Goal: Transaction & Acquisition: Purchase product/service

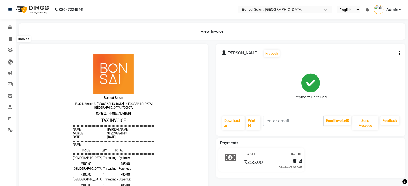
click at [10, 40] on icon at bounding box center [10, 39] width 3 height 4
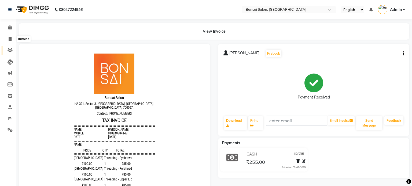
select select "6719"
select select "service"
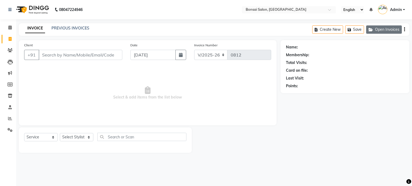
click at [394, 29] on button "Open Invoices" at bounding box center [384, 29] width 36 height 8
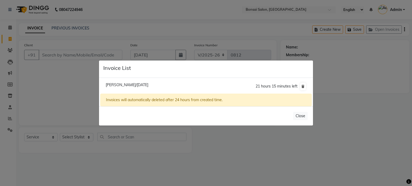
click at [148, 86] on span "[PERSON_NAME]/[DATE]" at bounding box center [127, 85] width 43 height 5
type input "9830007608"
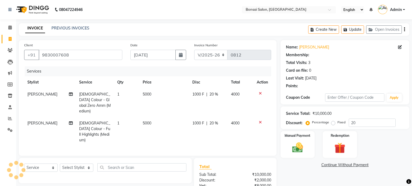
type input "0"
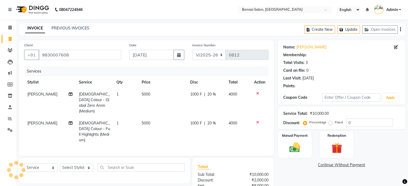
select select "1: Object"
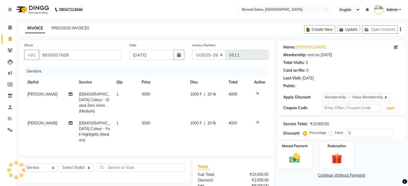
type input "20"
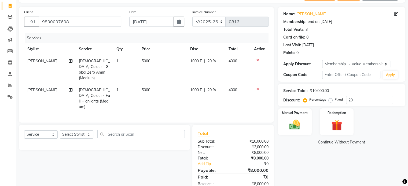
scroll to position [40, 0]
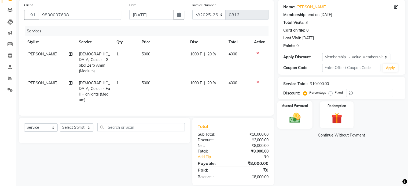
click at [300, 119] on img at bounding box center [294, 118] width 18 height 13
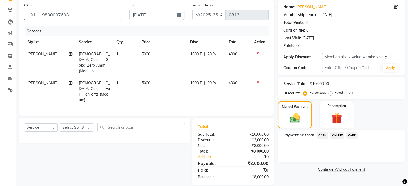
click at [348, 170] on link "Continue Without Payment" at bounding box center [341, 170] width 125 height 6
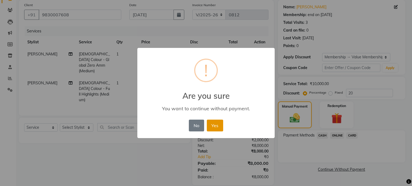
click at [220, 128] on button "Yes" at bounding box center [215, 126] width 16 height 12
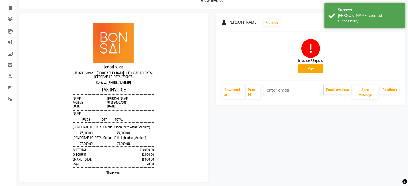
scroll to position [39, 0]
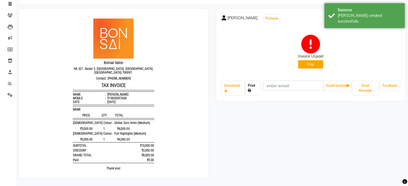
click at [249, 89] on icon at bounding box center [249, 90] width 3 height 3
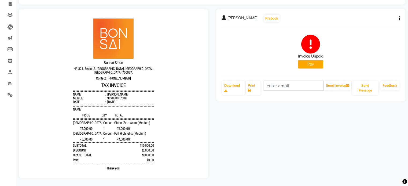
click at [311, 61] on button "Pay" at bounding box center [310, 64] width 25 height 8
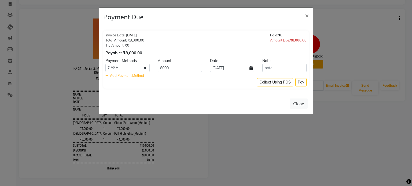
click at [274, 93] on div "Close" at bounding box center [206, 103] width 214 height 21
drag, startPoint x: 244, startPoint y: 15, endPoint x: 280, endPoint y: 33, distance: 39.8
click at [223, 17] on div "Payment Due ×" at bounding box center [206, 17] width 214 height 18
click at [296, 93] on div "Close" at bounding box center [206, 103] width 214 height 21
click at [299, 83] on button "Pay" at bounding box center [300, 82] width 11 height 8
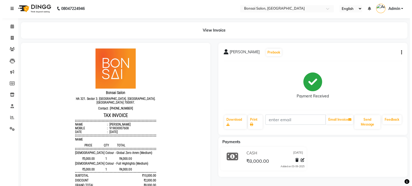
scroll to position [0, 0]
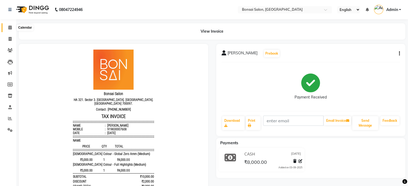
click at [11, 29] on icon at bounding box center [9, 27] width 3 height 4
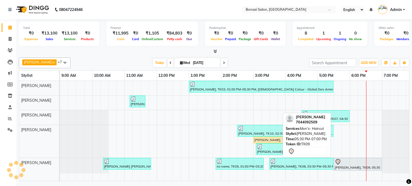
click at [358, 168] on div "[PERSON_NAME], TK09, 05:30 PM-07:00 PM, Men's- Haircut" at bounding box center [357, 164] width 47 height 11
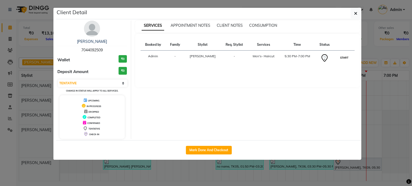
click at [342, 57] on button "START" at bounding box center [344, 57] width 11 height 7
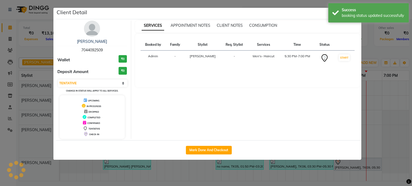
select select "1"
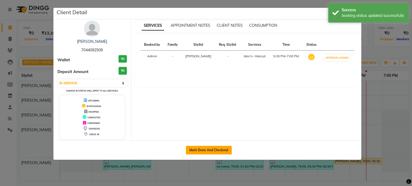
click at [211, 150] on button "Mark Done And Checkout" at bounding box center [209, 150] width 46 height 9
select select "service"
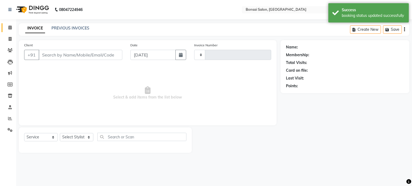
type input "0813"
select select "6719"
type input "7044092509"
select select "87757"
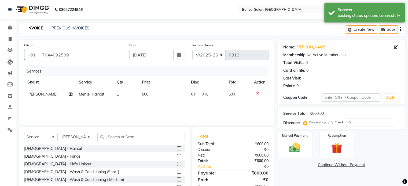
click at [34, 94] on span "[PERSON_NAME]" at bounding box center [42, 94] width 30 height 5
select select "87757"
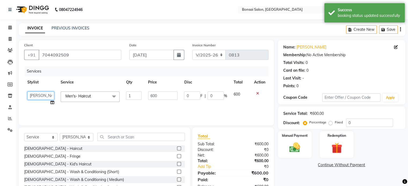
click at [44, 97] on select "[PERSON_NAME] [PERSON_NAME] [PERSON_NAME] [PERSON_NAME]" at bounding box center [40, 96] width 27 height 8
select select "61182"
click at [391, 27] on button "Save" at bounding box center [388, 29] width 19 height 8
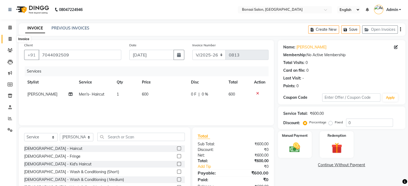
click at [9, 40] on icon at bounding box center [10, 39] width 3 height 4
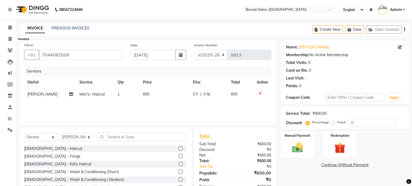
select select "service"
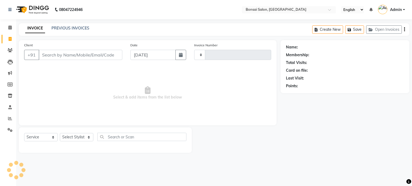
click at [73, 55] on input "Client" at bounding box center [81, 55] width 84 height 10
type input "0813"
select select "6719"
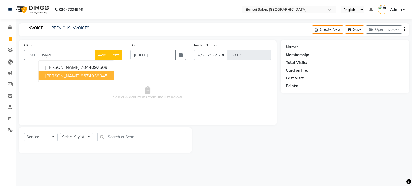
click at [59, 78] on span "[PERSON_NAME]" at bounding box center [62, 75] width 35 height 5
type input "9674939345"
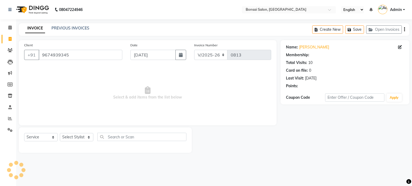
select select "1: Object"
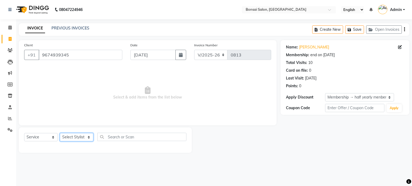
click at [83, 136] on select "Select Stylist [PERSON_NAME] [PERSON_NAME] [PERSON_NAME] [PERSON_NAME]" at bounding box center [77, 137] width 34 height 8
select select "61182"
click at [60, 133] on select "Select Stylist [PERSON_NAME] [PERSON_NAME] [PERSON_NAME] [PERSON_NAME]" at bounding box center [77, 137] width 34 height 8
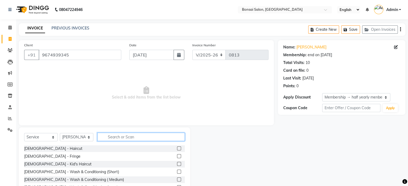
click at [118, 134] on input "text" at bounding box center [140, 137] width 87 height 8
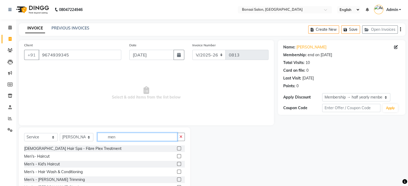
type input "men"
click at [177, 156] on label at bounding box center [179, 156] width 4 height 4
click at [177, 156] on input "checkbox" at bounding box center [178, 156] width 3 height 3
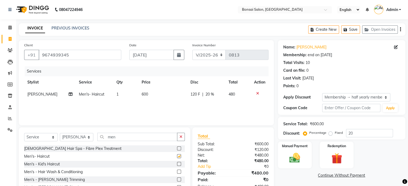
checkbox input "false"
click at [354, 30] on button "Save" at bounding box center [350, 29] width 19 height 8
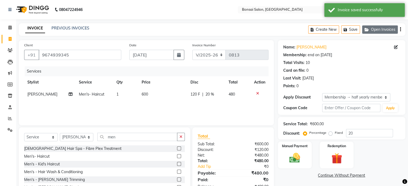
click at [374, 30] on button "Open Invoices" at bounding box center [380, 29] width 36 height 8
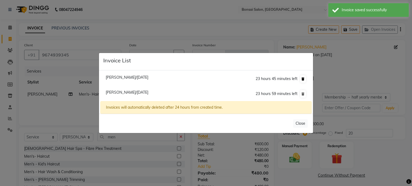
click at [303, 79] on icon at bounding box center [302, 78] width 3 height 3
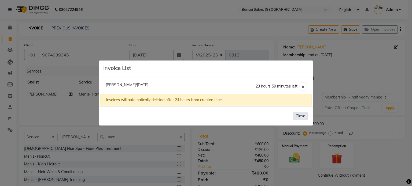
click at [302, 116] on button "Close" at bounding box center [300, 116] width 14 height 8
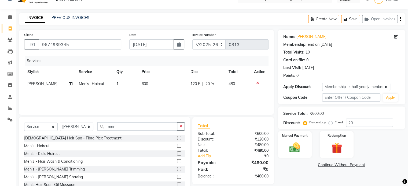
scroll to position [28, 0]
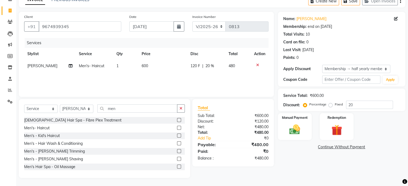
click at [299, 164] on div "Name: [PERSON_NAME] Membership: end on [DATE] Total Visits: 10 Card on file: 0 …" at bounding box center [343, 95] width 131 height 166
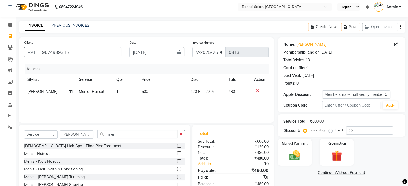
scroll to position [0, 0]
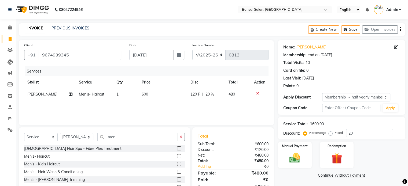
click at [236, 39] on main "INVOICE PREVIOUS INVOICES Create New Save Open Invoices Client [PHONE_NUMBER] D…" at bounding box center [212, 118] width 392 height 191
click at [226, 38] on main "INVOICE PREVIOUS INVOICES Create New Save Open Invoices Client [PHONE_NUMBER] D…" at bounding box center [212, 118] width 392 height 191
click at [75, 29] on link "PREVIOUS INVOICES" at bounding box center [70, 28] width 38 height 5
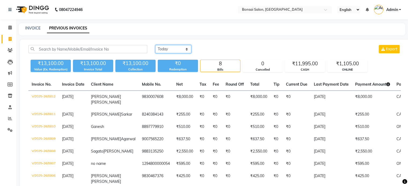
click at [179, 48] on select "[DATE] [DATE] Custom Range" at bounding box center [173, 49] width 36 height 8
select select "range"
click at [155, 45] on select "[DATE] [DATE] Custom Range" at bounding box center [173, 49] width 36 height 8
click at [212, 47] on input "[DATE]" at bounding box center [217, 50] width 38 height 8
select select "9"
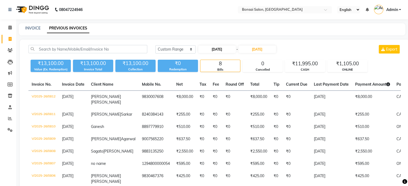
select select "2025"
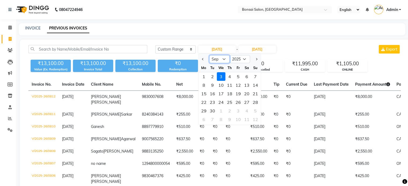
click at [217, 60] on select "Jan Feb Mar Apr May Jun [DATE] Aug Sep Oct Nov Dec" at bounding box center [219, 59] width 20 height 8
select select "8"
click at [209, 55] on select "Jan Feb Mar Apr May Jun [DATE] Aug Sep Oct Nov Dec" at bounding box center [219, 59] width 20 height 8
click at [223, 110] on div "27" at bounding box center [221, 111] width 9 height 9
type input "[DATE]"
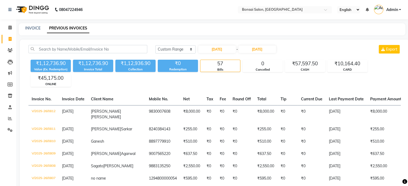
click at [8, 27] on icon at bounding box center [9, 27] width 3 height 4
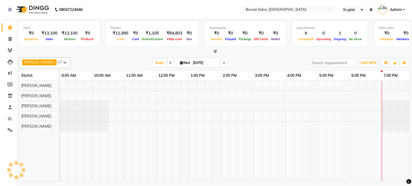
scroll to position [0, 5]
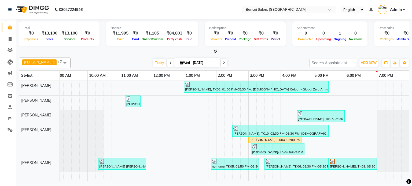
click at [223, 63] on icon at bounding box center [224, 62] width 2 height 3
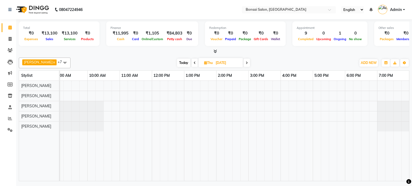
click at [245, 62] on span at bounding box center [246, 63] width 6 height 8
type input "[DATE]"
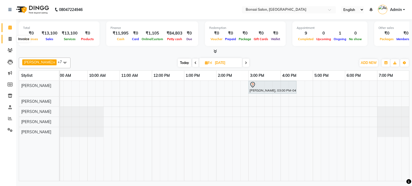
click at [12, 38] on span at bounding box center [9, 39] width 9 height 6
select select "6719"
select select "service"
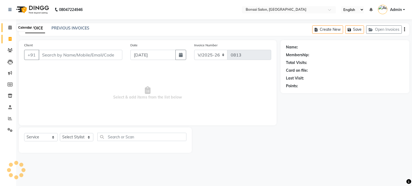
click at [9, 27] on icon at bounding box center [9, 27] width 3 height 4
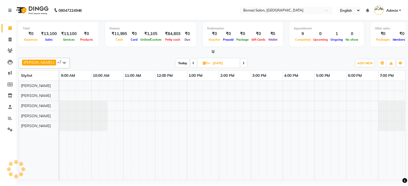
scroll to position [0, 5]
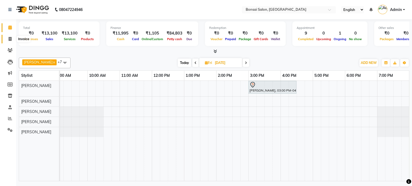
click at [11, 38] on icon at bounding box center [10, 39] width 3 height 4
select select "service"
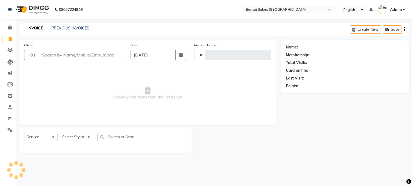
type input "0813"
select select "6719"
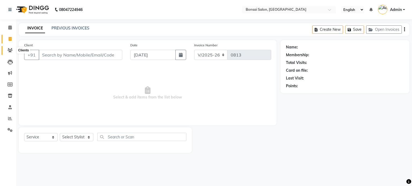
click at [10, 51] on icon at bounding box center [10, 50] width 5 height 4
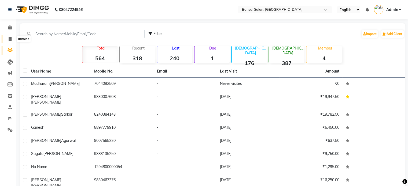
click at [9, 38] on icon at bounding box center [10, 39] width 3 height 4
select select "service"
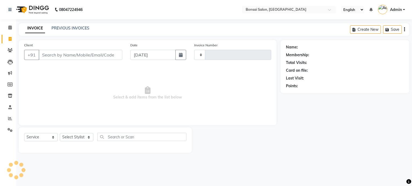
type input "0813"
select select "6719"
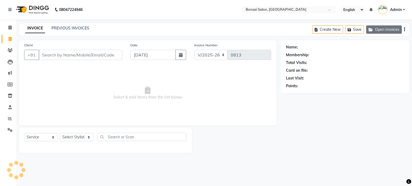
click at [383, 31] on button "Open Invoices" at bounding box center [384, 29] width 36 height 8
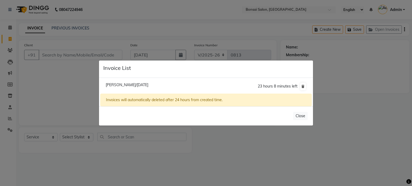
click at [127, 85] on span "[PERSON_NAME]/[DATE]" at bounding box center [127, 85] width 43 height 5
type input "9674939345"
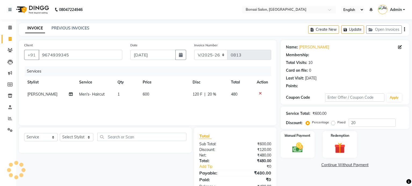
type input "0"
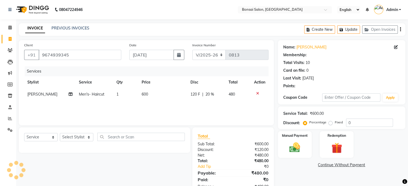
select select "1: Object"
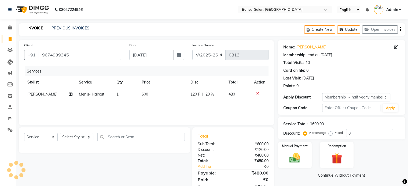
type input "20"
click at [140, 157] on div "Select Service Product Membership Package Voucher Prepaid Gift Card Select Styl…" at bounding box center [102, 162] width 175 height 68
click at [89, 106] on div "Services Stylist Service Qty Price Disc Total Action [PERSON_NAME] Men's- Hairc…" at bounding box center [146, 93] width 244 height 54
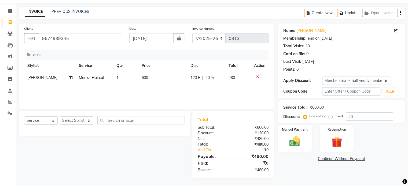
scroll to position [17, 0]
click at [294, 131] on label "Manual Payment" at bounding box center [294, 129] width 27 height 5
click at [339, 161] on span "ONLINE" at bounding box center [337, 159] width 14 height 6
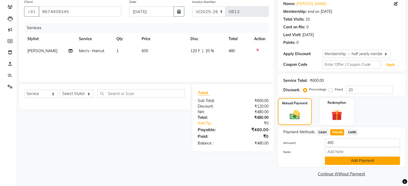
click at [352, 163] on button "Add Payment" at bounding box center [362, 161] width 75 height 8
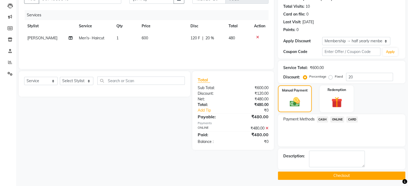
scroll to position [58, 0]
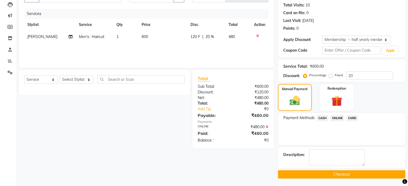
click at [350, 173] on button "Checkout" at bounding box center [341, 174] width 127 height 8
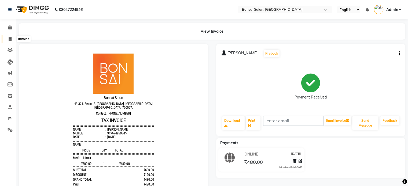
click at [12, 40] on span at bounding box center [9, 39] width 9 height 6
select select "service"
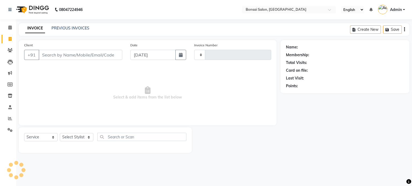
type input "0814"
select select "6719"
click at [77, 27] on link "PREVIOUS INVOICES" at bounding box center [70, 28] width 38 height 5
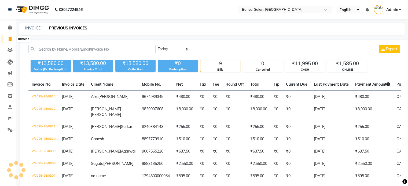
click at [12, 40] on span at bounding box center [9, 39] width 9 height 6
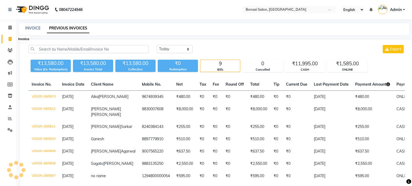
select select "service"
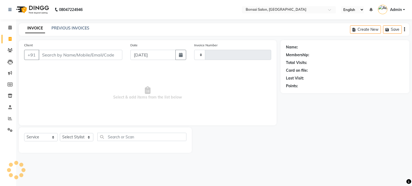
type input "0814"
select select "6719"
click at [85, 54] on input "Client" at bounding box center [81, 55] width 84 height 10
click at [77, 56] on input "Client" at bounding box center [81, 55] width 84 height 10
click at [65, 56] on input "Client" at bounding box center [81, 55] width 84 height 10
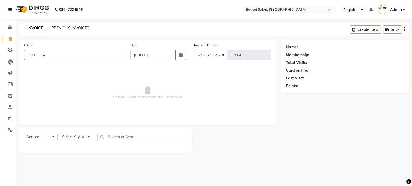
type input "A"
click at [251, 38] on main "INVOICE PREVIOUS INVOICES Create New Save Client +91 A Date [DATE] Invoice Numb…" at bounding box center [214, 92] width 396 height 138
click at [362, 29] on button "Create New" at bounding box center [365, 29] width 31 height 8
click at [368, 28] on button "Create New" at bounding box center [365, 29] width 31 height 8
select select "service"
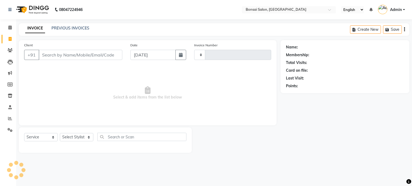
type input "0814"
select select "6719"
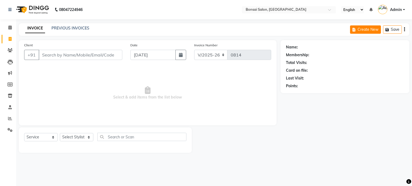
click at [362, 30] on button "Create New" at bounding box center [365, 29] width 31 height 8
select select "service"
type input "0814"
select select "6719"
click at [367, 29] on button "Create New" at bounding box center [365, 29] width 31 height 8
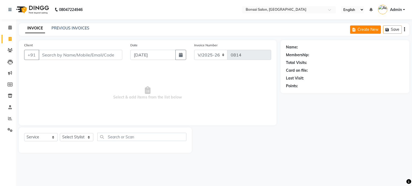
select select "service"
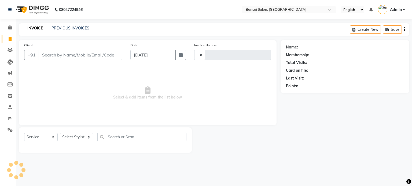
type input "0814"
select select "6719"
click at [120, 52] on input "Client" at bounding box center [81, 55] width 84 height 10
click at [29, 73] on span "Select & add items from the list below" at bounding box center [147, 93] width 247 height 54
click at [5, 46] on li "Clients" at bounding box center [8, 51] width 16 height 12
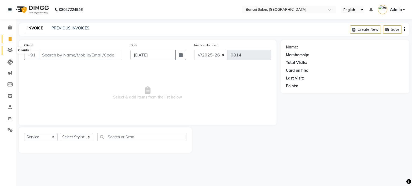
click at [8, 49] on icon at bounding box center [10, 50] width 5 height 4
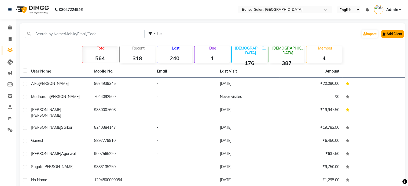
click at [395, 34] on link "Add Client" at bounding box center [392, 34] width 23 height 8
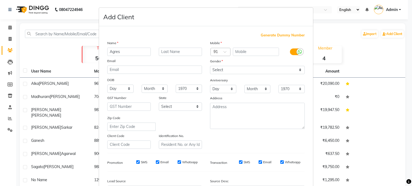
type input "Agres"
click at [290, 50] on label at bounding box center [296, 52] width 12 height 7
click at [0, 0] on input "checkbox" at bounding box center [0, 0] width 0 height 0
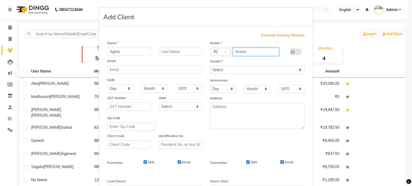
click at [259, 54] on input "text" at bounding box center [256, 52] width 46 height 8
type input "7631379474"
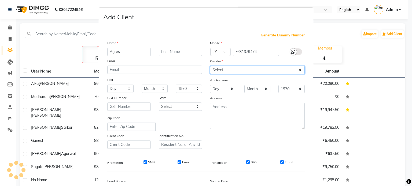
click at [256, 72] on select "Select [DEMOGRAPHIC_DATA] [DEMOGRAPHIC_DATA] Other Prefer Not To Say" at bounding box center [257, 70] width 95 height 8
select select "[DEMOGRAPHIC_DATA]"
click at [210, 66] on select "Select [DEMOGRAPHIC_DATA] [DEMOGRAPHIC_DATA] Other Prefer Not To Say" at bounding box center [257, 70] width 95 height 8
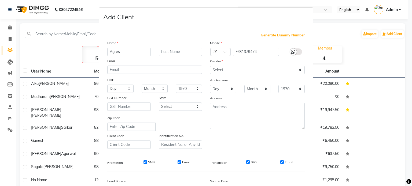
click at [143, 164] on input "SMS" at bounding box center [144, 162] width 3 height 3
checkbox input "false"
drag, startPoint x: 178, startPoint y: 164, endPoint x: 182, endPoint y: 165, distance: 3.8
click at [178, 164] on input "Email" at bounding box center [178, 162] width 3 height 3
checkbox input "false"
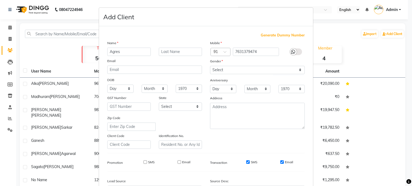
click at [247, 164] on input "SMS" at bounding box center [247, 162] width 3 height 3
checkbox input "false"
click at [285, 164] on label "Email" at bounding box center [289, 162] width 8 height 5
click at [284, 164] on input "Email" at bounding box center [281, 162] width 3 height 3
checkbox input "false"
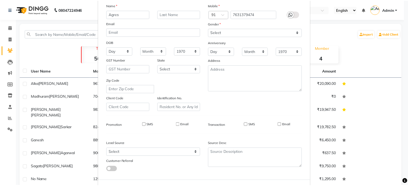
scroll to position [64, 0]
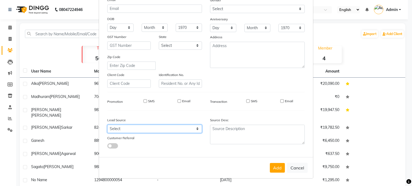
click at [143, 131] on select "Select Walk-in Referral Internet Friend Word of Mouth Advertisement Facebook Ju…" at bounding box center [154, 129] width 95 height 8
select select "47322"
click at [107, 125] on select "Select Walk-in Referral Internet Friend Word of Mouth Advertisement Facebook Ju…" at bounding box center [154, 129] width 95 height 8
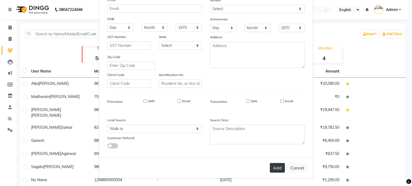
click at [277, 171] on button "Add" at bounding box center [277, 168] width 15 height 10
select select
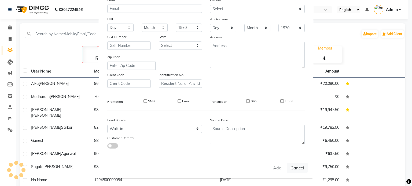
select select
checkbox input "false"
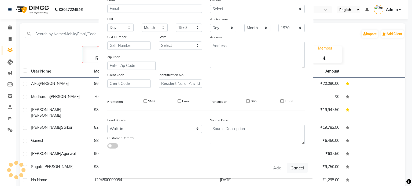
checkbox input "false"
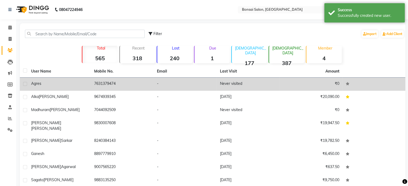
click at [51, 88] on td "Agres" at bounding box center [59, 84] width 63 height 13
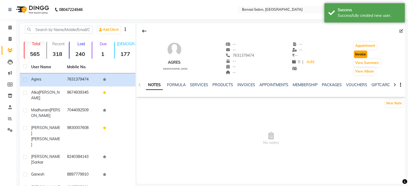
click at [361, 55] on button "Invoice" at bounding box center [360, 55] width 13 height 8
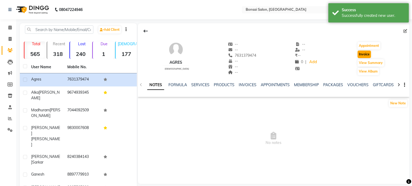
select select "service"
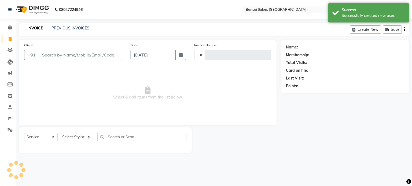
type input "0814"
select select "6719"
type input "7631379474"
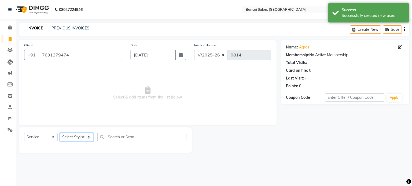
click at [76, 138] on select "Select Stylist [PERSON_NAME] [PERSON_NAME] [PERSON_NAME] [PERSON_NAME]" at bounding box center [77, 137] width 34 height 8
select select "87757"
click at [60, 133] on select "Select Stylist [PERSON_NAME] [PERSON_NAME] [PERSON_NAME] [PERSON_NAME]" at bounding box center [77, 137] width 34 height 8
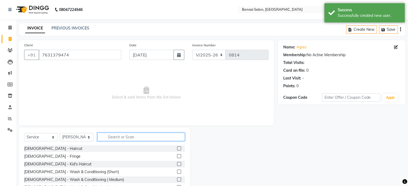
click at [119, 138] on input "text" at bounding box center [140, 137] width 87 height 8
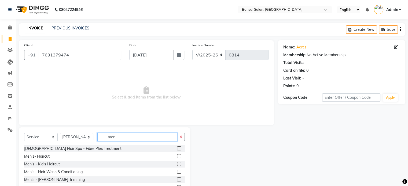
type input "men"
click at [177, 158] on label at bounding box center [179, 156] width 4 height 4
click at [177, 158] on input "checkbox" at bounding box center [178, 156] width 3 height 3
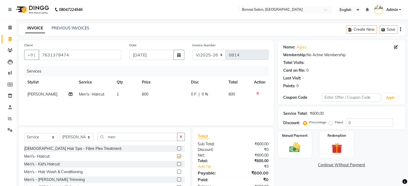
checkbox input "false"
drag, startPoint x: 112, startPoint y: 138, endPoint x: 106, endPoint y: 139, distance: 6.0
click at [106, 139] on input "men" at bounding box center [137, 137] width 80 height 8
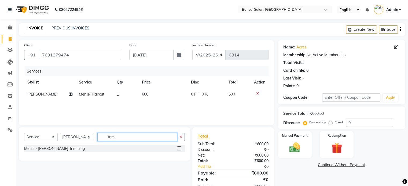
type input "trim"
click at [179, 148] on label at bounding box center [179, 149] width 4 height 4
click at [179, 148] on input "checkbox" at bounding box center [178, 148] width 3 height 3
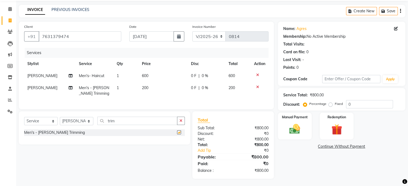
checkbox input "false"
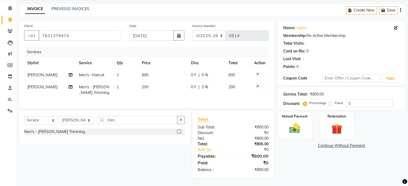
scroll to position [23, 0]
drag, startPoint x: 359, startPoint y: 98, endPoint x: 338, endPoint y: 99, distance: 21.5
click at [338, 99] on div "Percentage Fixed 0" at bounding box center [348, 103] width 89 height 8
type input "15"
click at [361, 120] on div "Manual Payment Redemption" at bounding box center [341, 125] width 135 height 27
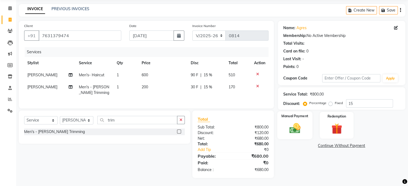
click at [295, 122] on img at bounding box center [294, 128] width 18 height 13
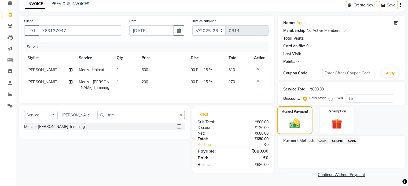
scroll to position [25, 0]
click at [335, 140] on span "ONLINE" at bounding box center [337, 141] width 14 height 6
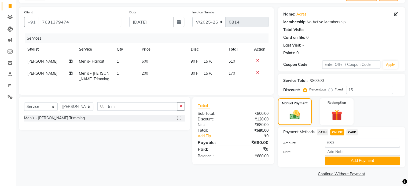
scroll to position [33, 0]
click at [343, 161] on button "Add Payment" at bounding box center [362, 161] width 75 height 8
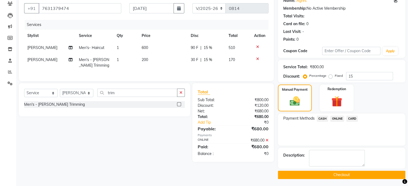
scroll to position [47, 0]
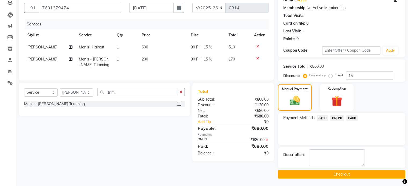
click at [341, 173] on button "Checkout" at bounding box center [341, 174] width 127 height 8
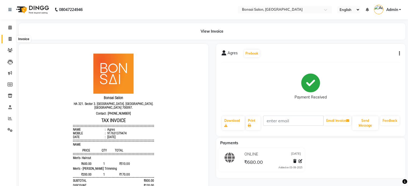
drag, startPoint x: 9, startPoint y: 39, endPoint x: 13, endPoint y: 40, distance: 4.8
click at [9, 39] on icon at bounding box center [10, 39] width 3 height 4
select select "service"
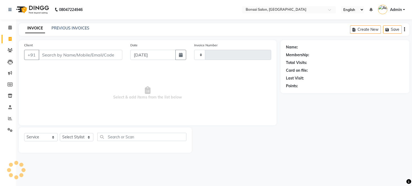
type input "0815"
select select "6719"
